Goal: Task Accomplishment & Management: Use online tool/utility

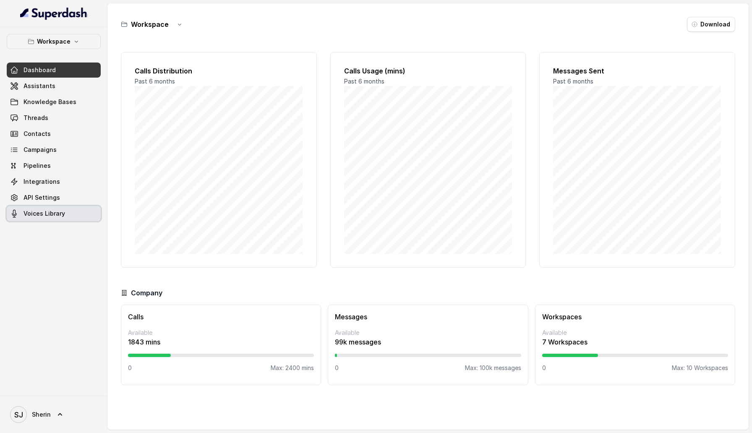
click at [53, 217] on span "Voices Library" at bounding box center [45, 213] width 42 height 8
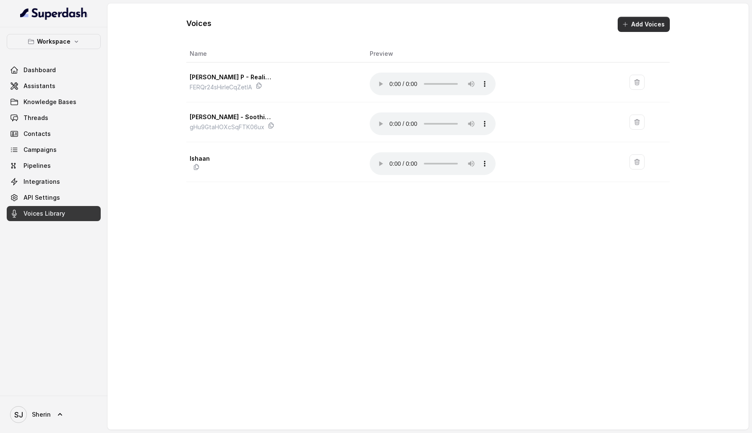
click at [652, 29] on button "Add Voices" at bounding box center [644, 24] width 52 height 15
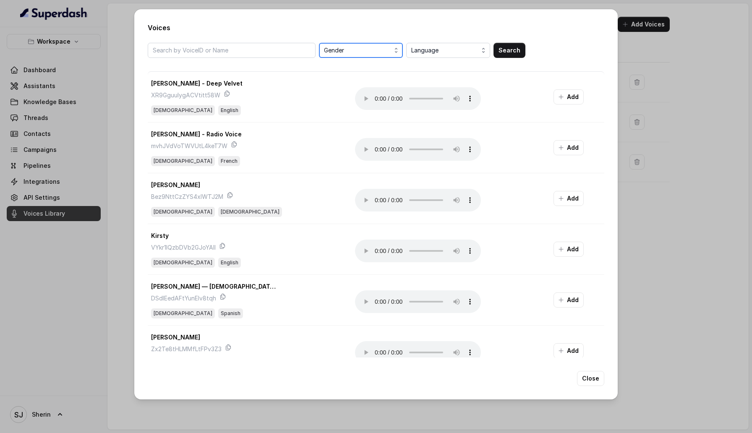
click at [371, 55] on button "Gender" at bounding box center [361, 50] width 84 height 15
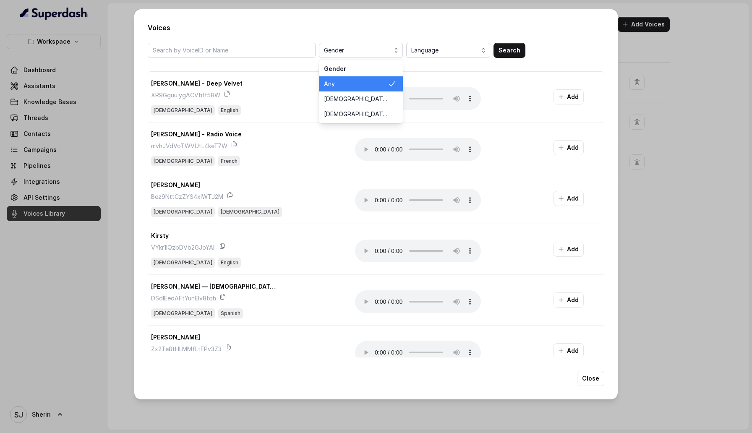
click at [446, 50] on div "Gender Gender Any [DEMOGRAPHIC_DATA] [DEMOGRAPHIC_DATA] Language Search" at bounding box center [376, 50] width 457 height 15
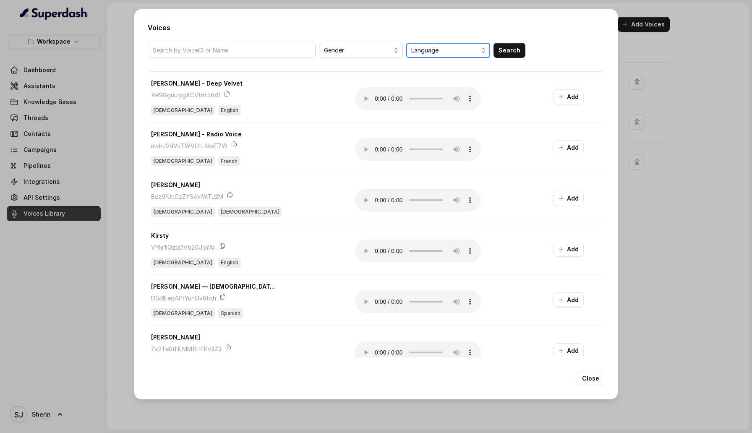
click at [446, 50] on span "Language" at bounding box center [449, 50] width 76 height 10
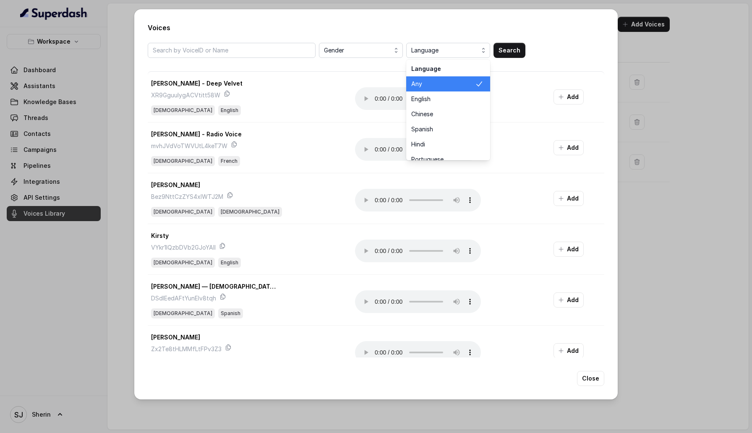
click at [560, 50] on div "Gender Language Language Any English Chinese Spanish Hindi Portuguese French Ge…" at bounding box center [376, 50] width 457 height 15
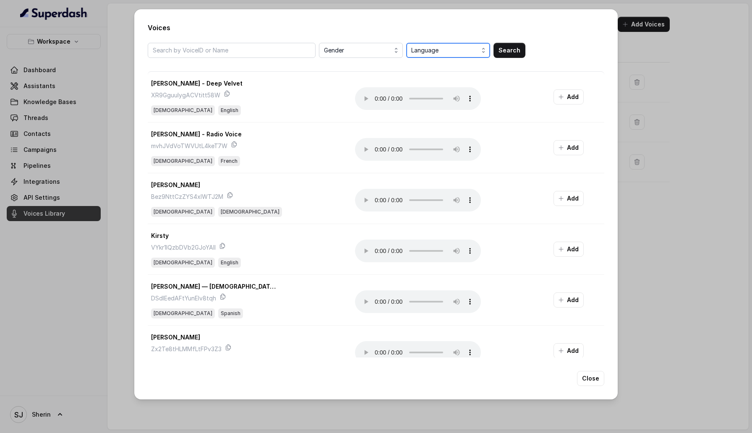
click at [461, 48] on span "Language" at bounding box center [449, 50] width 76 height 10
